Goal: Task Accomplishment & Management: Complete application form

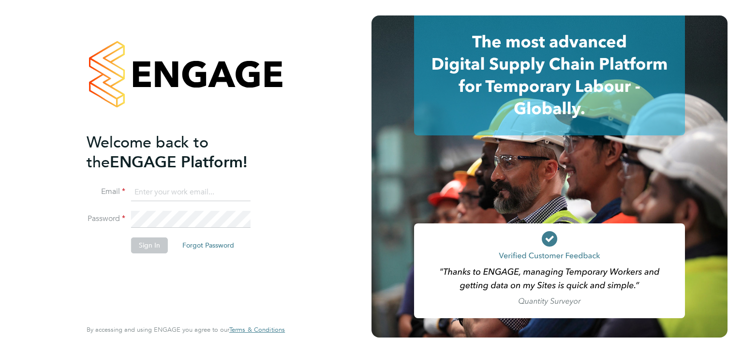
click at [186, 191] on input at bounding box center [190, 192] width 119 height 17
type input "sprshrwl@gmail.com"
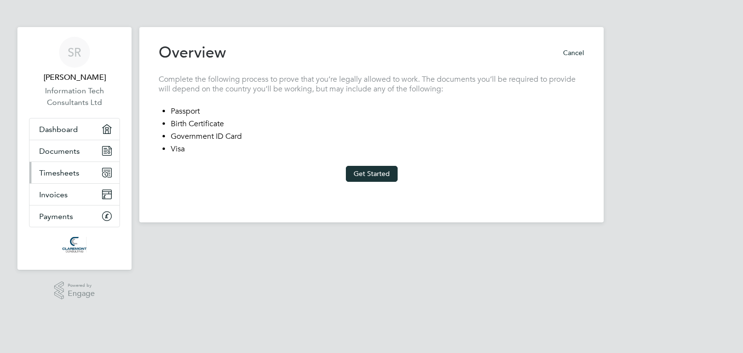
click at [64, 172] on span "Timesheets" at bounding box center [59, 172] width 40 height 9
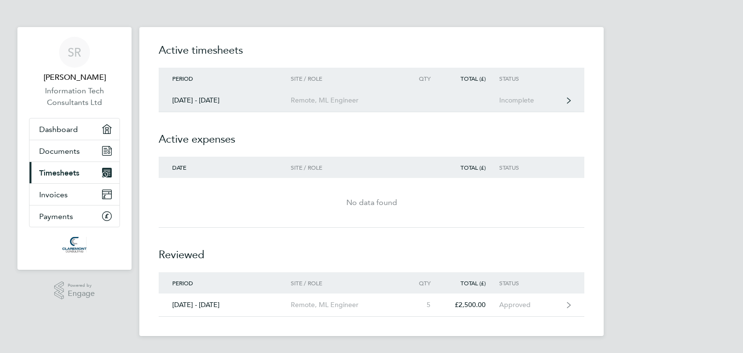
click at [533, 106] on link "[DATE] - [DATE] Remote, ML Engineer Incomplete" at bounding box center [372, 100] width 426 height 23
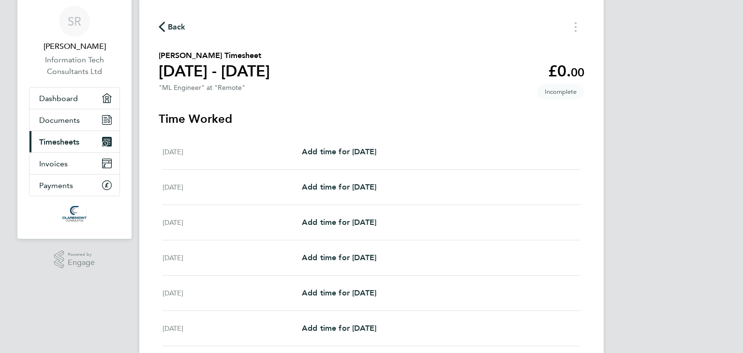
scroll to position [30, 0]
click at [176, 30] on span "Back" at bounding box center [177, 28] width 18 height 12
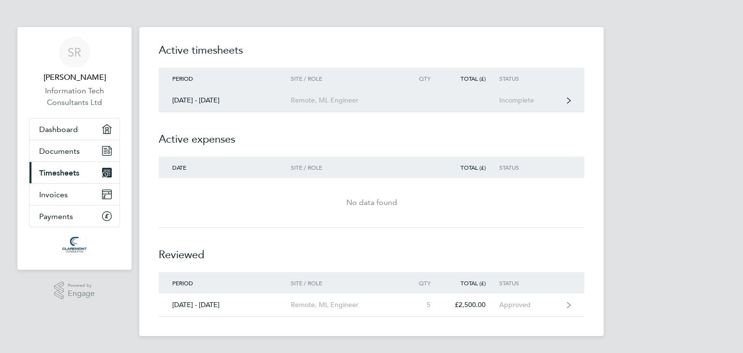
click at [545, 100] on div "Incomplete" at bounding box center [528, 100] width 59 height 8
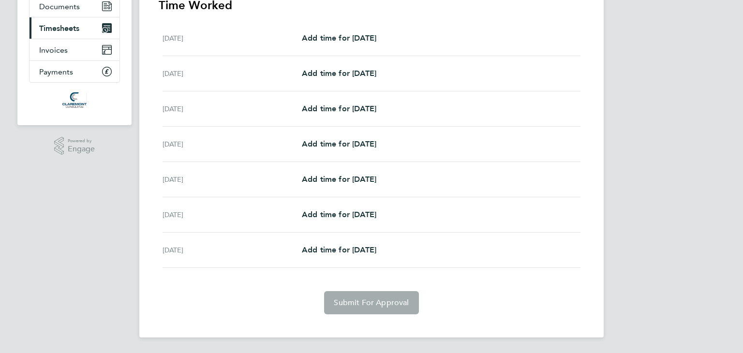
scroll to position [95, 0]
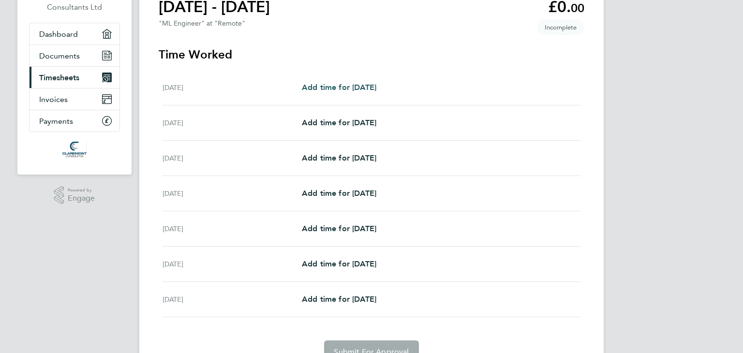
click at [356, 88] on span "Add time for [DATE]" at bounding box center [339, 87] width 74 height 9
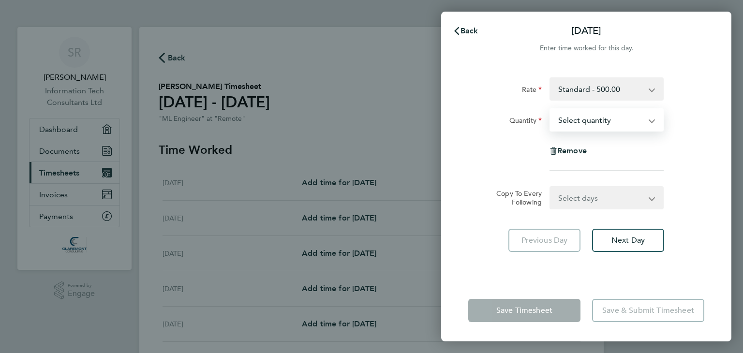
click at [602, 124] on select "Select quantity 0.5 1" at bounding box center [600, 119] width 101 height 21
click at [550, 109] on select "Select quantity 0.5 1" at bounding box center [600, 119] width 101 height 21
click at [423, 231] on div "Back [DATE] Enter time worked for this day. Rate Standard - 500.00 Quantity Sel…" at bounding box center [371, 176] width 743 height 353
click at [463, 35] on button "Back" at bounding box center [465, 30] width 45 height 19
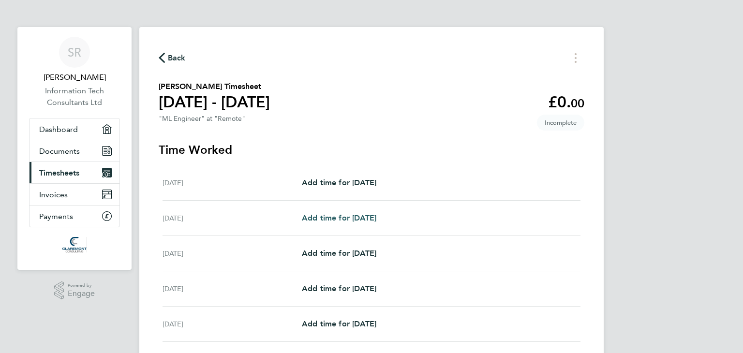
click at [335, 221] on span "Add time for [DATE]" at bounding box center [339, 217] width 74 height 9
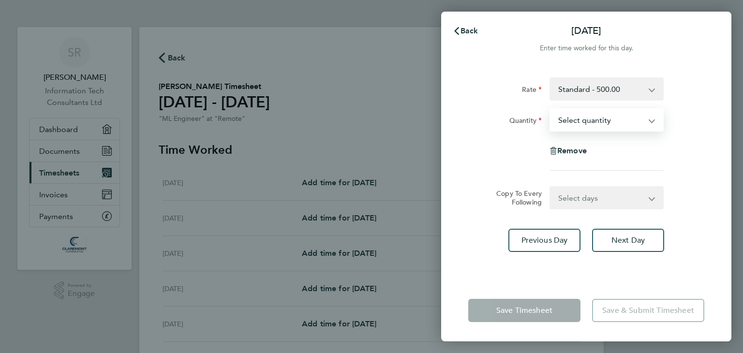
click at [598, 111] on select "Select quantity 0.5 1" at bounding box center [600, 119] width 101 height 21
select select "1"
click at [550, 109] on select "Select quantity 0.5 1" at bounding box center [600, 119] width 101 height 21
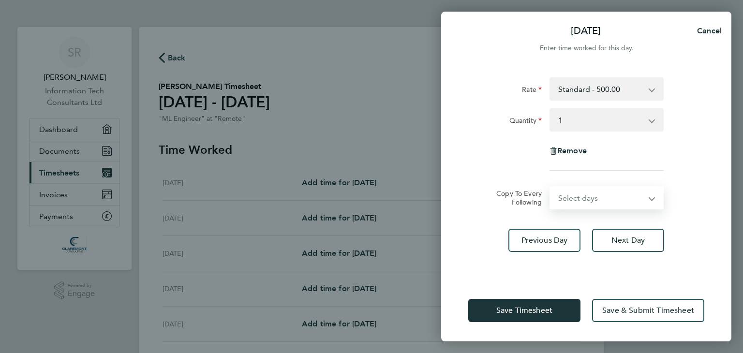
click at [579, 193] on select "Select days Day Weekday (Mon-Fri) Weekend (Sat-Sun) [DATE] [DATE] [DATE] [DATE]…" at bounding box center [601, 197] width 102 height 21
select select "WEEKDAY"
click at [550, 187] on select "Select days Day Weekday (Mon-Fri) Weekend (Sat-Sun) [DATE] [DATE] [DATE] [DATE]…" at bounding box center [601, 197] width 102 height 21
select select "[DATE]"
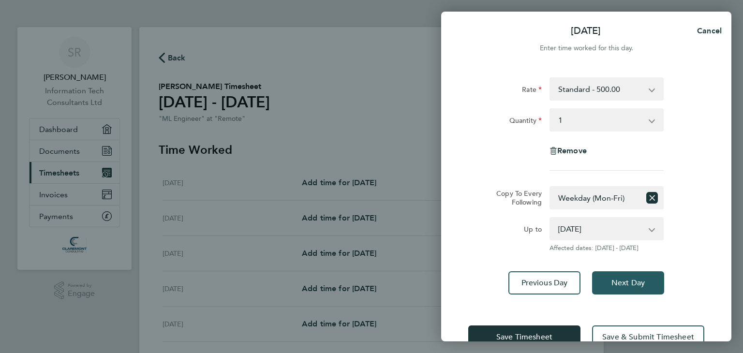
click at [614, 279] on span "Next Day" at bounding box center [627, 283] width 33 height 10
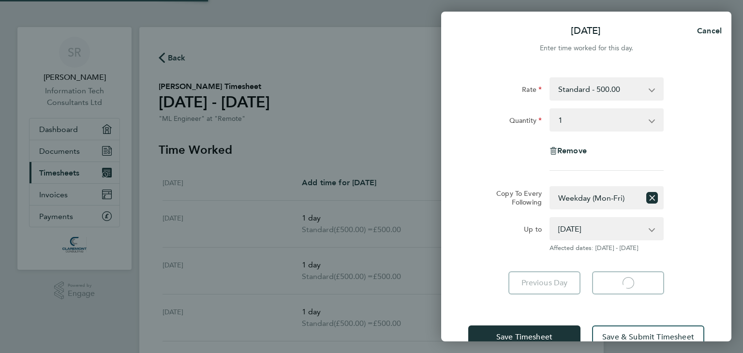
select select "1"
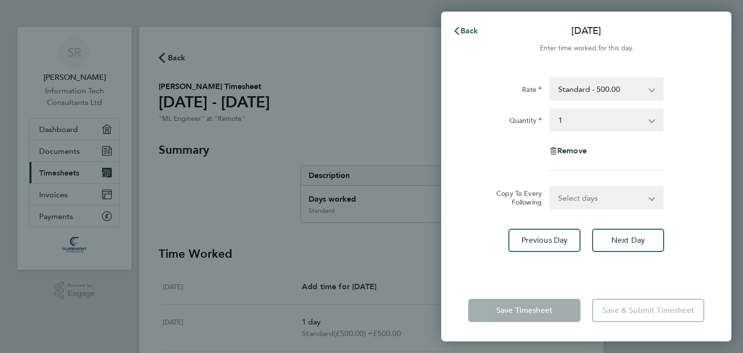
click at [459, 33] on icon "button" at bounding box center [457, 31] width 8 height 8
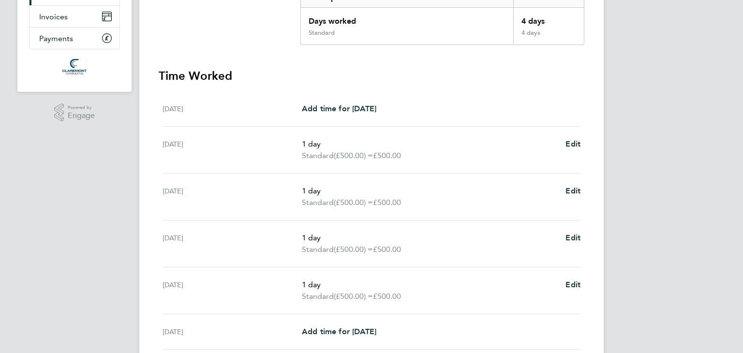
scroll to position [295, 0]
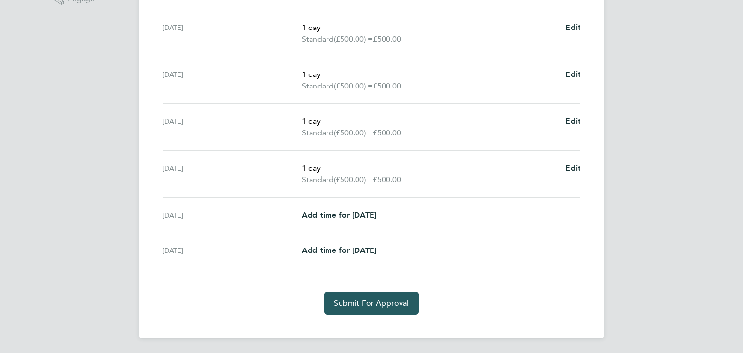
click at [369, 302] on span "Submit For Approval" at bounding box center [371, 303] width 75 height 10
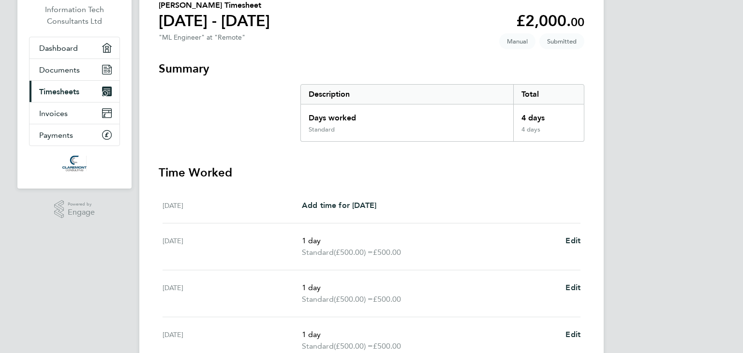
scroll to position [0, 0]
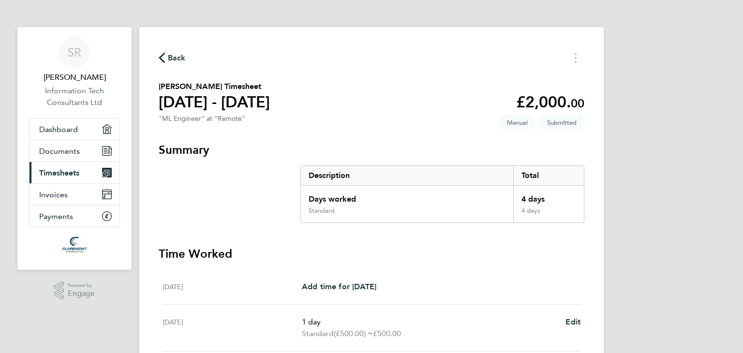
click at [176, 63] on span "Back" at bounding box center [177, 58] width 18 height 12
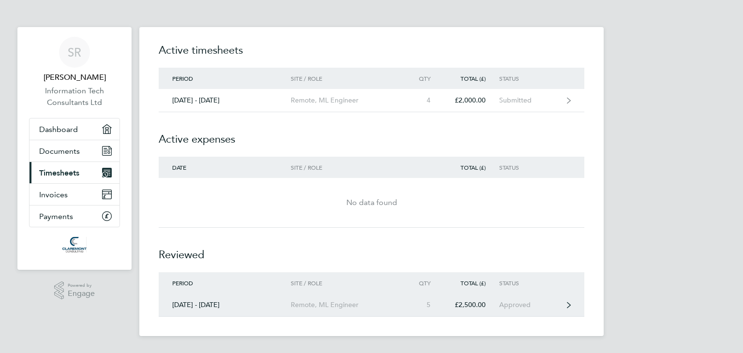
click at [419, 301] on div "5" at bounding box center [422, 305] width 43 height 8
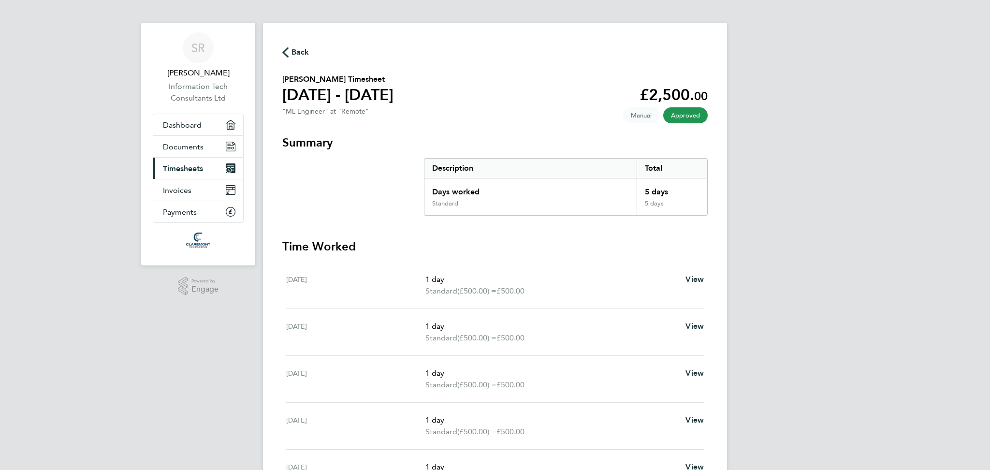
scroll to position [5, 0]
click at [588, 201] on div "Standard" at bounding box center [531, 206] width 212 height 15
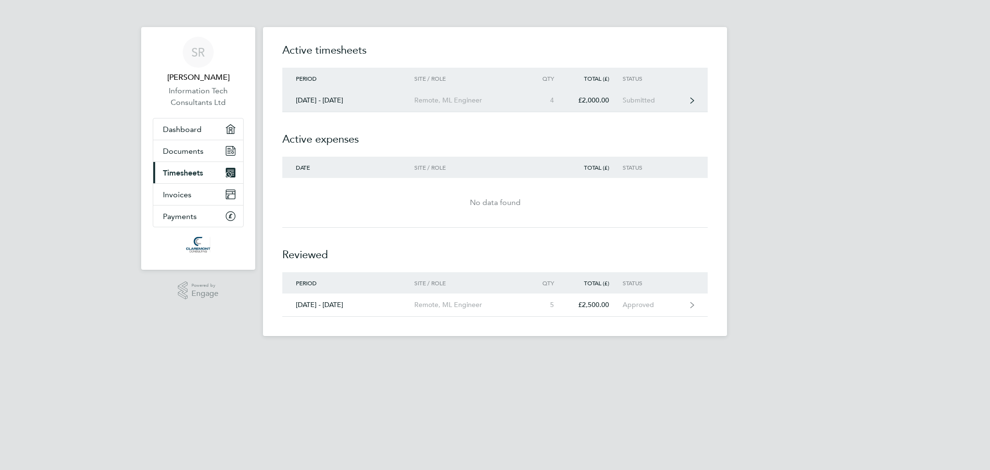
click at [658, 107] on link "[DATE] - [DATE] Remote, ML Engineer 4 £2,000.00 Submitted" at bounding box center [495, 100] width 426 height 23
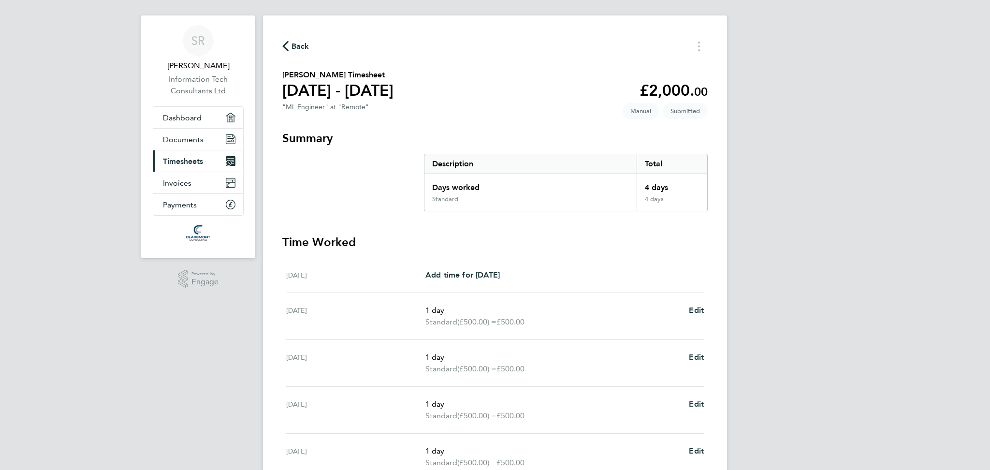
scroll to position [12, 0]
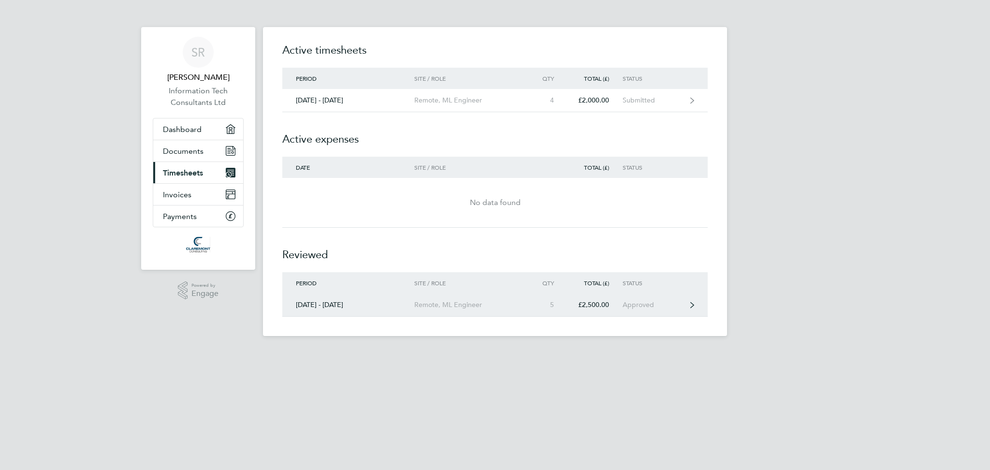
click at [487, 313] on link "[DATE] - [DATE] Remote, ML Engineer 5 £2,500.00 Approved" at bounding box center [495, 305] width 426 height 23
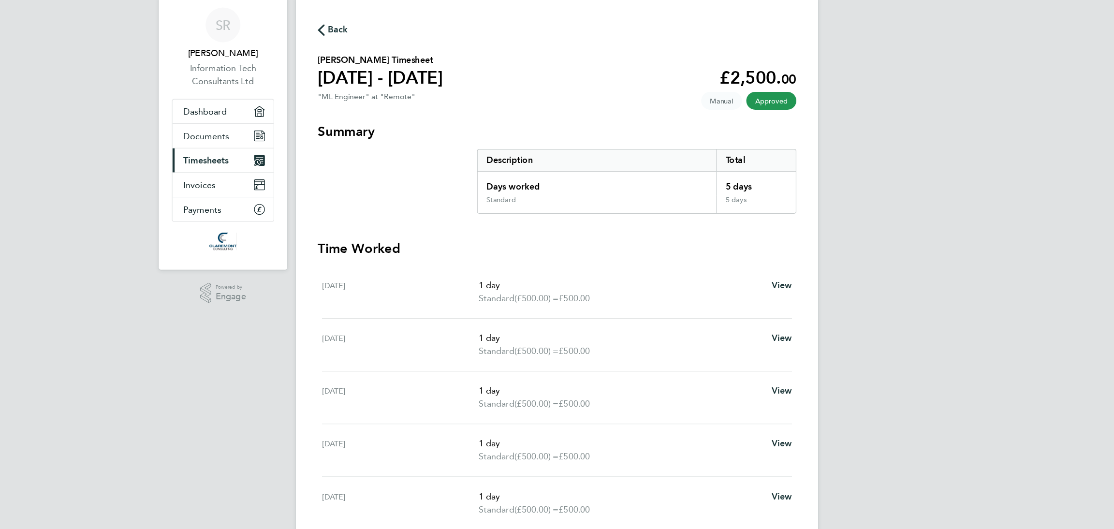
scroll to position [30, 0]
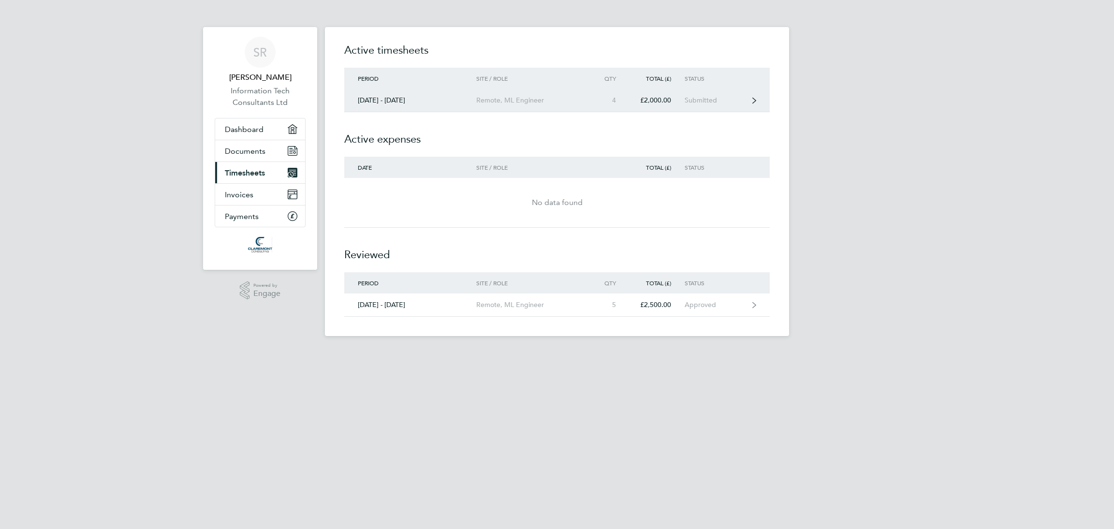
click at [402, 105] on link "[DATE] - [DATE] Remote, ML Engineer 4 £2,000.00 Submitted" at bounding box center [557, 100] width 426 height 23
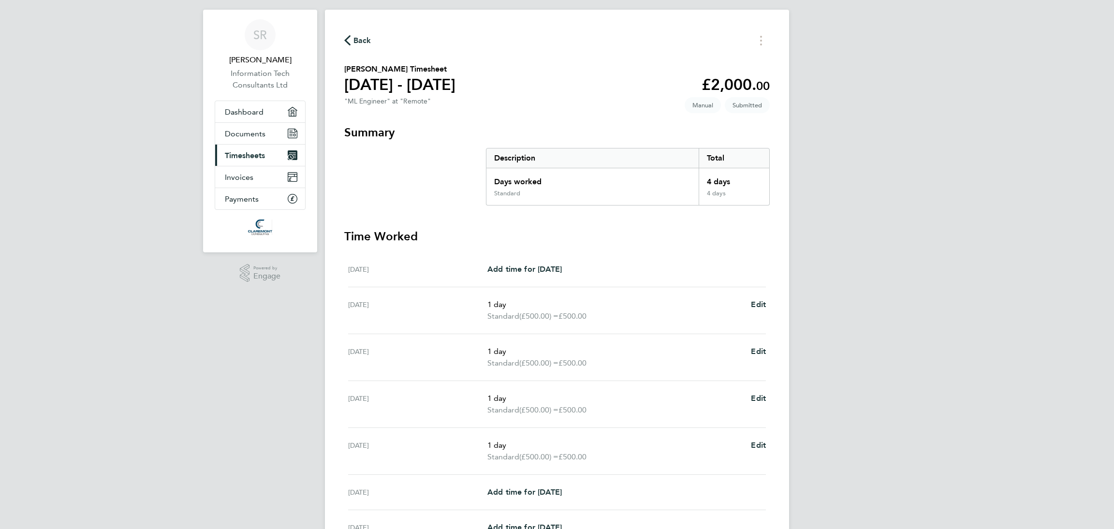
scroll to position [19, 0]
click at [167, 263] on div "SR [PERSON_NAME] Information Tech Consultants Ltd Applications: Dashboard Docum…" at bounding box center [557, 282] width 1114 height 602
